Goal: Transaction & Acquisition: Subscribe to service/newsletter

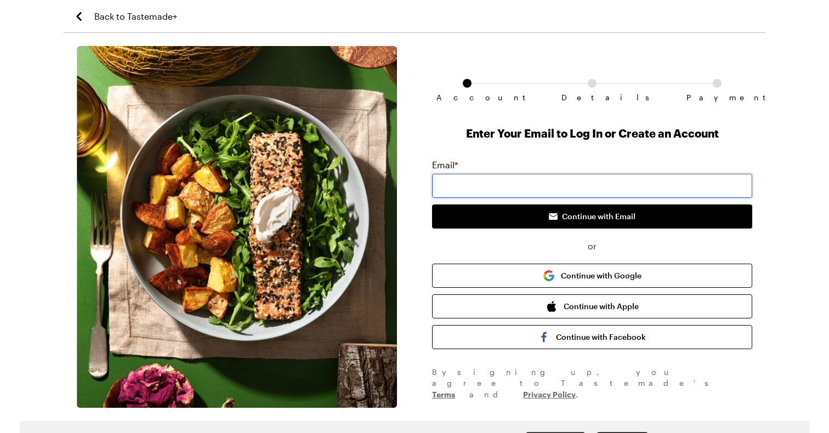
click at [513, 185] on input "email" at bounding box center [592, 186] width 320 height 24
paste input "chnupf5312"
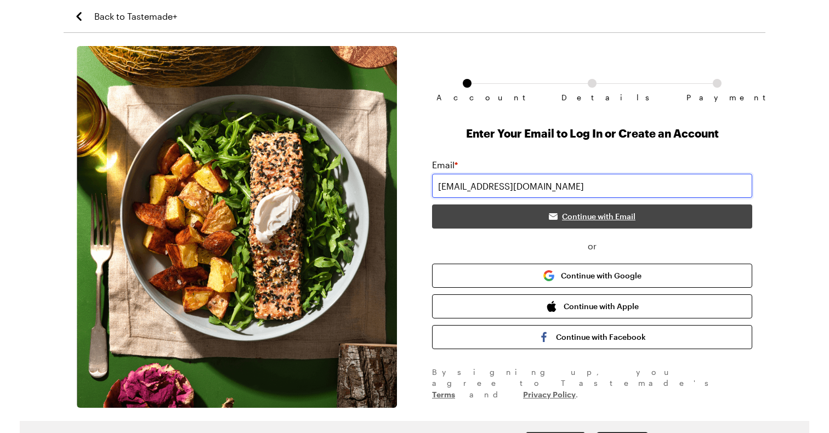
type input "[EMAIL_ADDRESS][DOMAIN_NAME]"
click at [529, 219] on button "Continue with Email" at bounding box center [592, 217] width 320 height 24
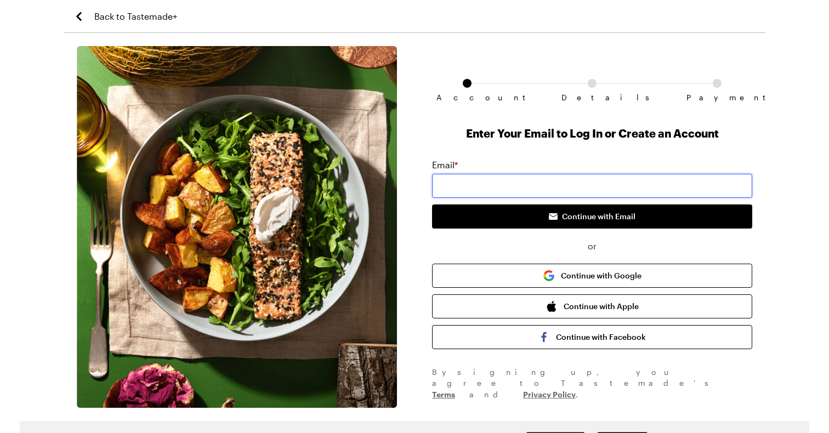
click at [522, 183] on input "email" at bounding box center [592, 186] width 320 height 24
paste input "[EMAIL_ADDRESS][DOMAIN_NAME]"
type input "[EMAIL_ADDRESS][DOMAIN_NAME]"
click at [432, 205] on button "Continue with Email" at bounding box center [592, 217] width 320 height 24
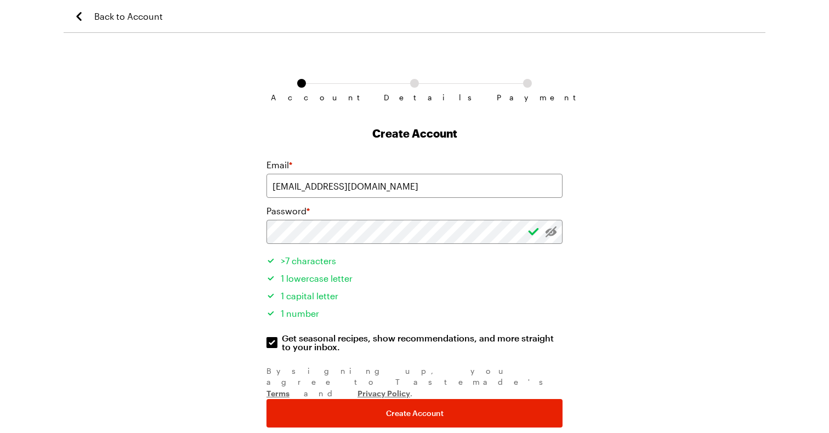
click at [453, 343] on span "Get seasonal recipes, show recommendations, and more straight to your inbox." at bounding box center [423, 343] width 282 height 18
click at [278, 343] on input "Get seasonal recipes, show recommendations, and more straight to your inbox. Ge…" at bounding box center [272, 342] width 11 height 11
checkbox input "false"
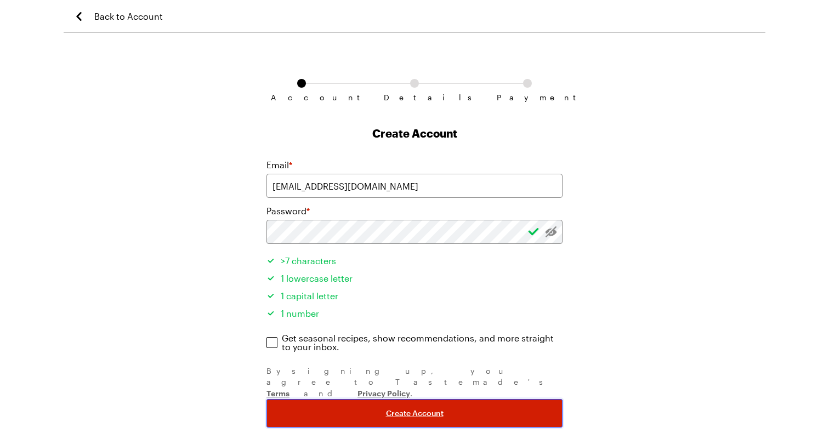
click at [449, 399] on button "Create Account" at bounding box center [415, 413] width 296 height 29
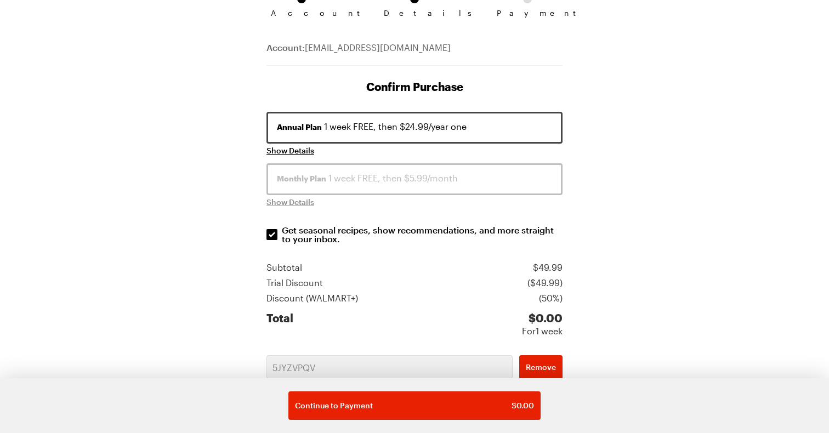
scroll to position [86, 0]
click at [439, 229] on p "Get seasonal recipes, show recommendations, and more straight to your inbox." at bounding box center [423, 234] width 282 height 18
click at [278, 229] on input "Get seasonal recipes, show recommendations, and more straight to your inbox. Ge…" at bounding box center [272, 233] width 11 height 11
checkbox input "false"
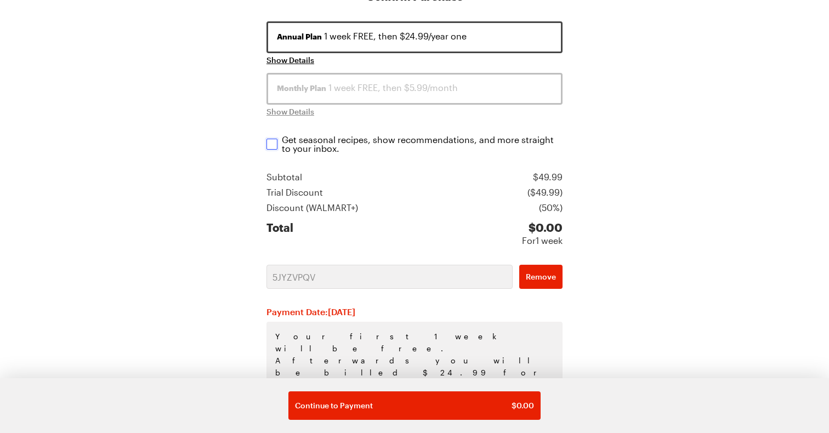
scroll to position [212, 0]
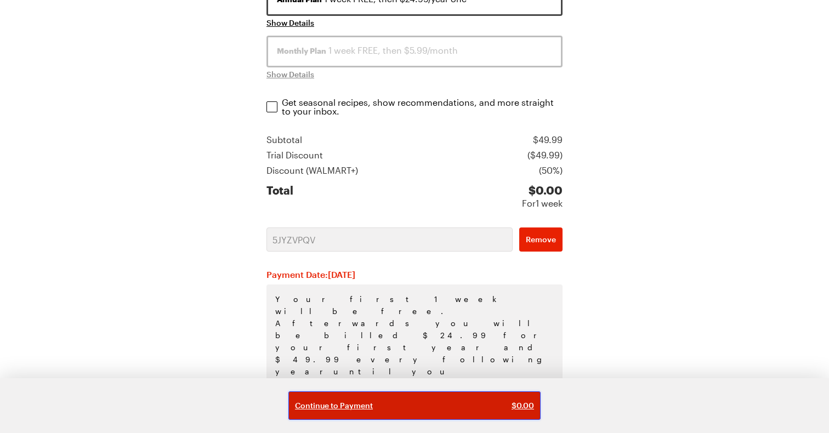
click at [426, 404] on div "Continue to Payment $ 0.00" at bounding box center [414, 405] width 239 height 11
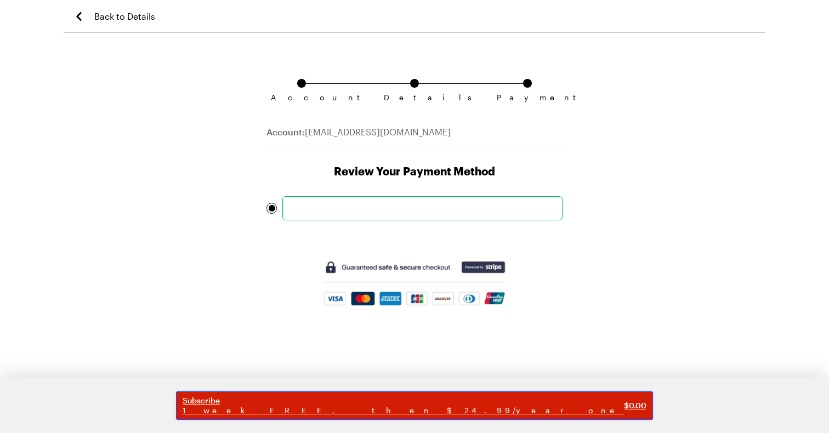
click at [465, 405] on span "Subscribe" at bounding box center [404, 401] width 442 height 10
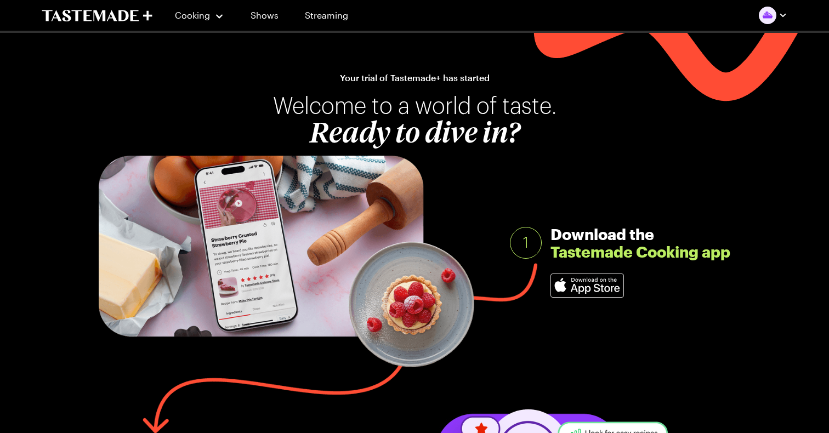
click at [774, 16] on img "button" at bounding box center [768, 16] width 18 height 18
